Goal: Information Seeking & Learning: Find specific page/section

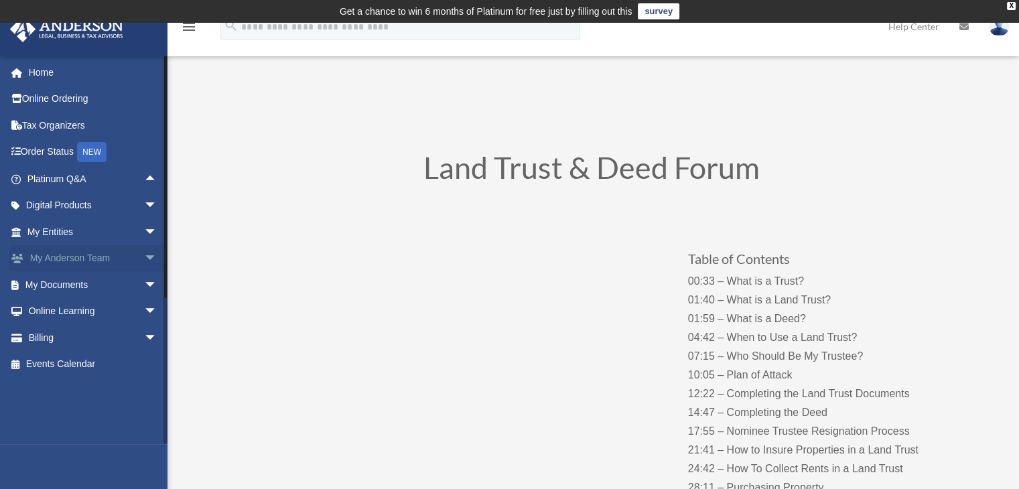
click at [144, 262] on span "arrow_drop_down" at bounding box center [157, 258] width 27 height 27
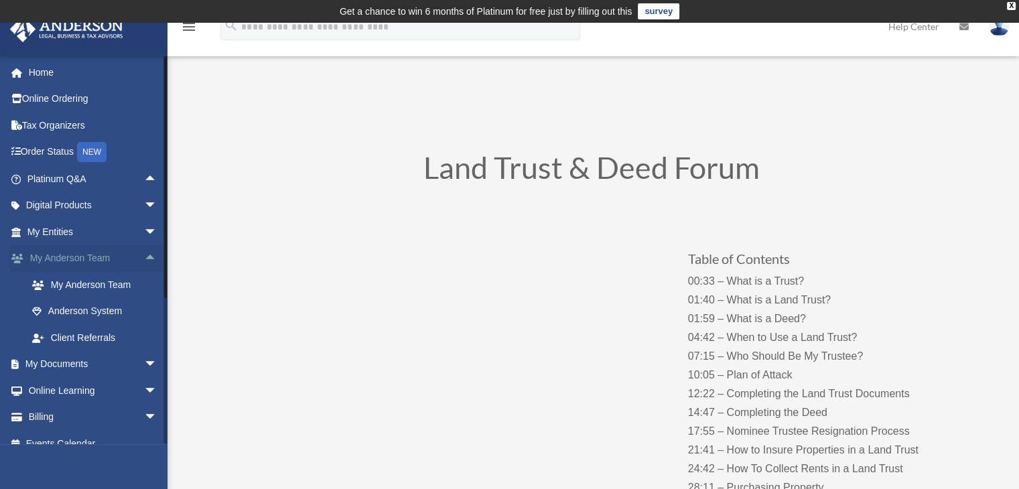
click at [153, 255] on span "arrow_drop_up" at bounding box center [157, 258] width 27 height 27
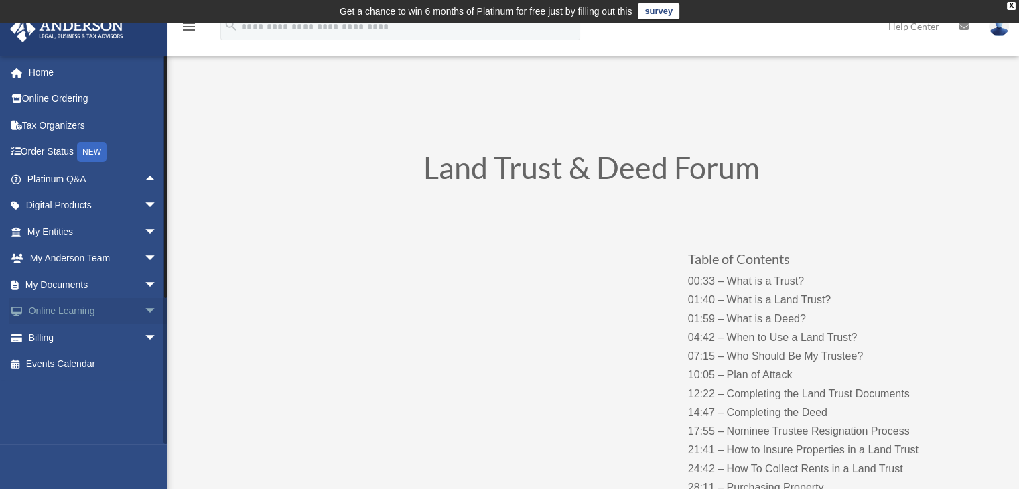
click at [144, 299] on span "arrow_drop_down" at bounding box center [157, 311] width 27 height 27
click at [150, 305] on span "arrow_drop_up" at bounding box center [157, 311] width 27 height 27
click at [149, 289] on span "arrow_drop_down" at bounding box center [157, 284] width 27 height 27
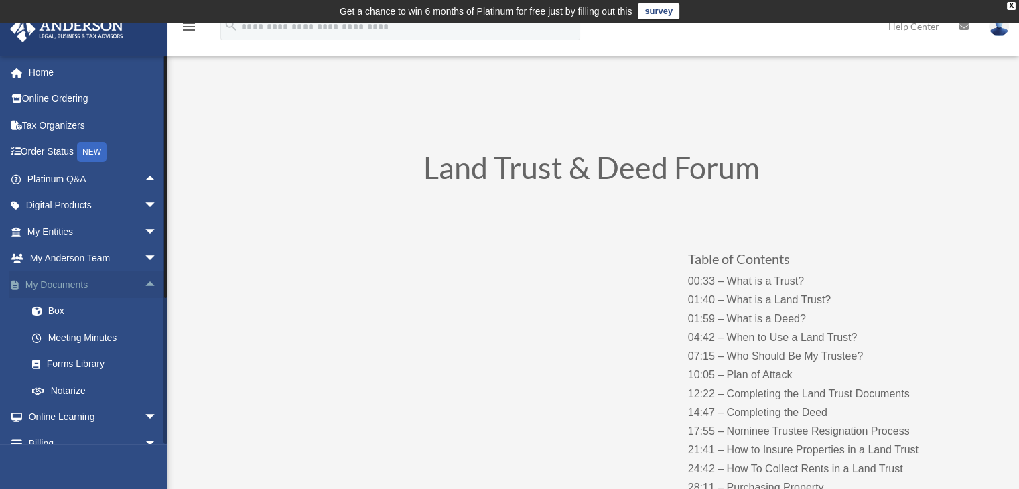
click at [151, 287] on span "arrow_drop_up" at bounding box center [157, 284] width 27 height 27
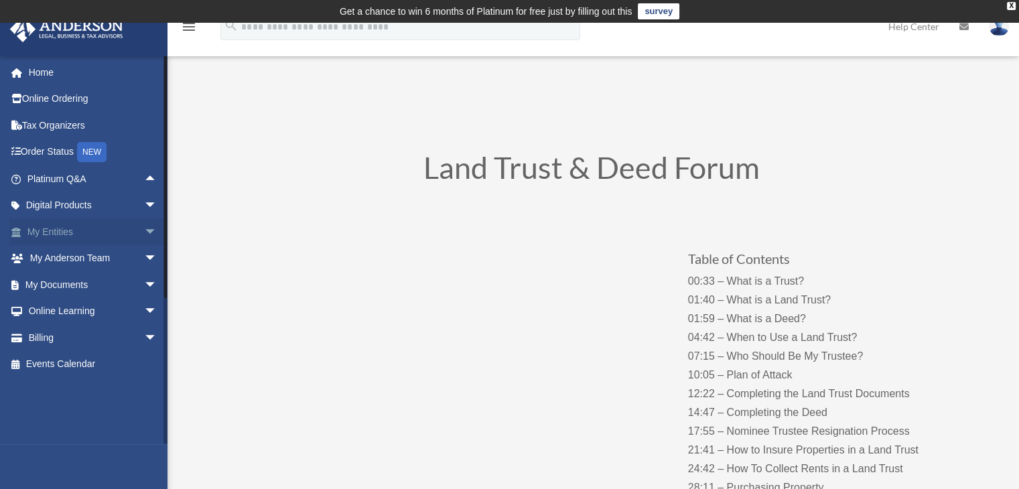
click at [144, 232] on span "arrow_drop_down" at bounding box center [157, 231] width 27 height 27
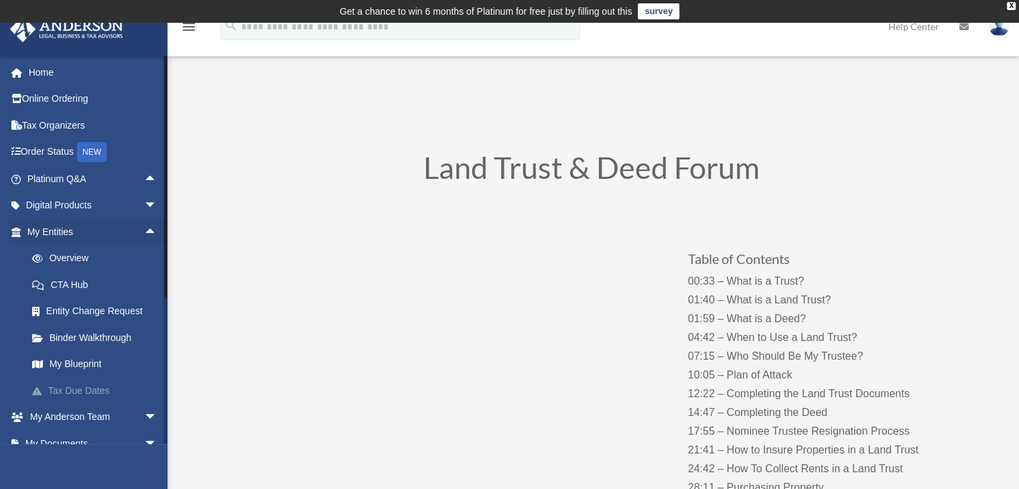
click at [83, 389] on link "Tax Due Dates" at bounding box center [98, 390] width 159 height 27
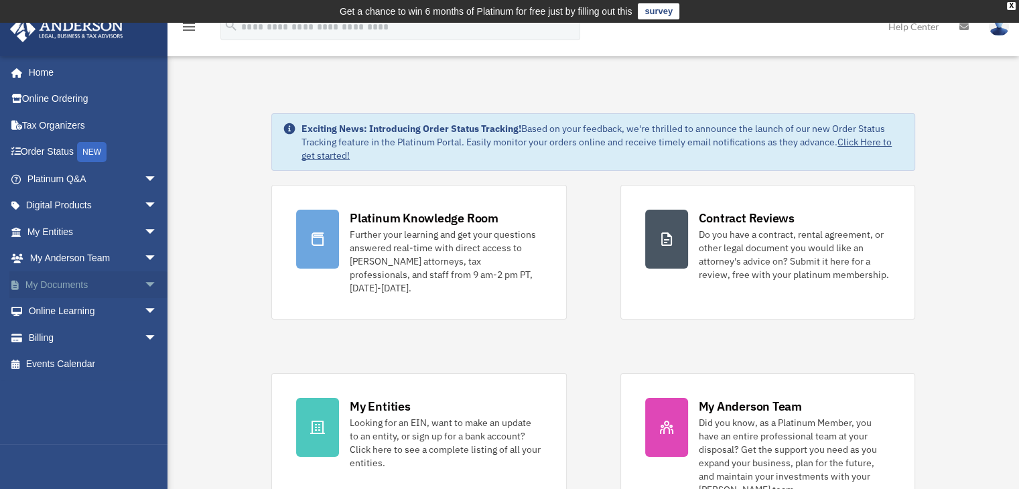
click at [144, 280] on span "arrow_drop_down" at bounding box center [157, 284] width 27 height 27
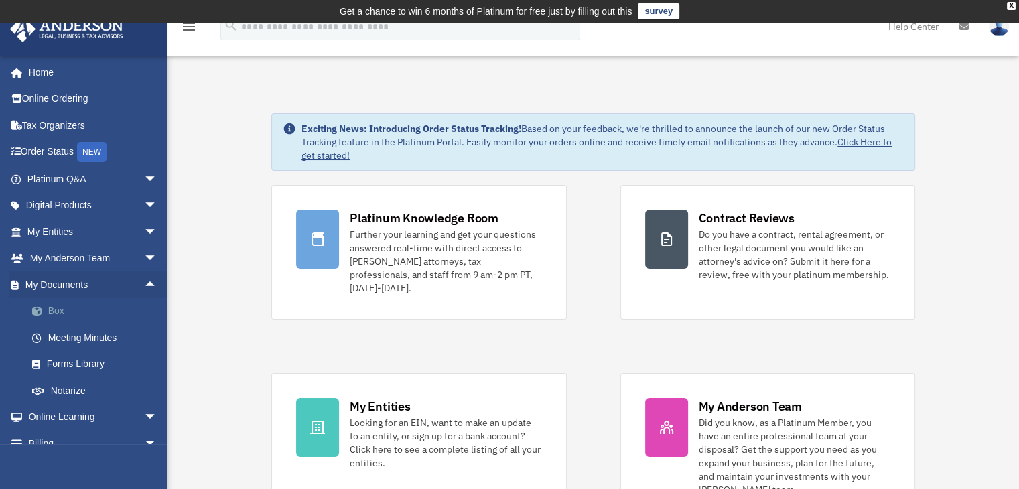
click at [80, 311] on link "Box" at bounding box center [98, 311] width 159 height 27
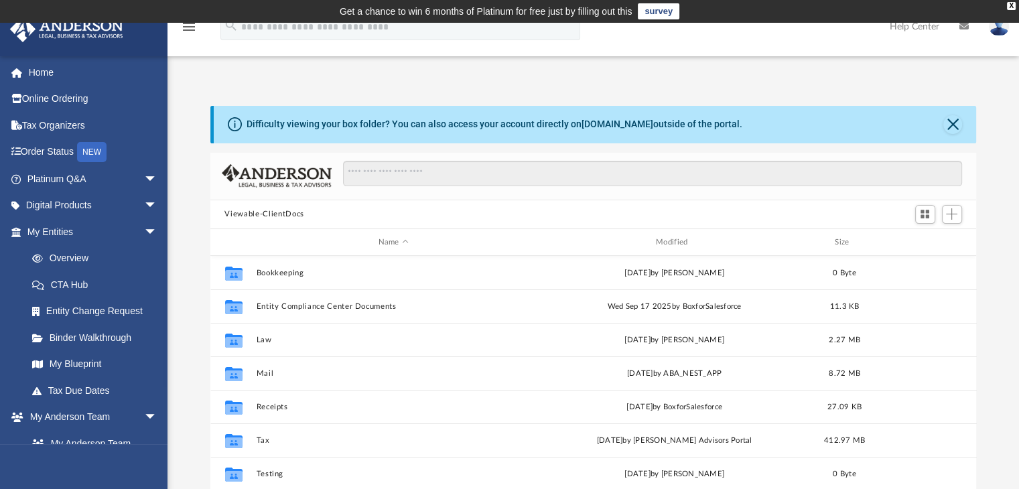
scroll to position [294, 755]
